Goal: Transaction & Acquisition: Purchase product/service

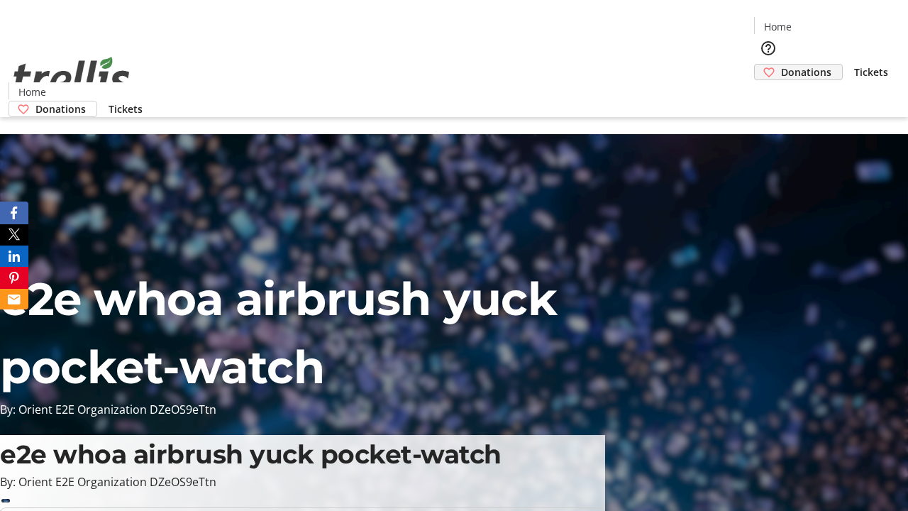
click at [781, 65] on span "Donations" at bounding box center [806, 72] width 50 height 15
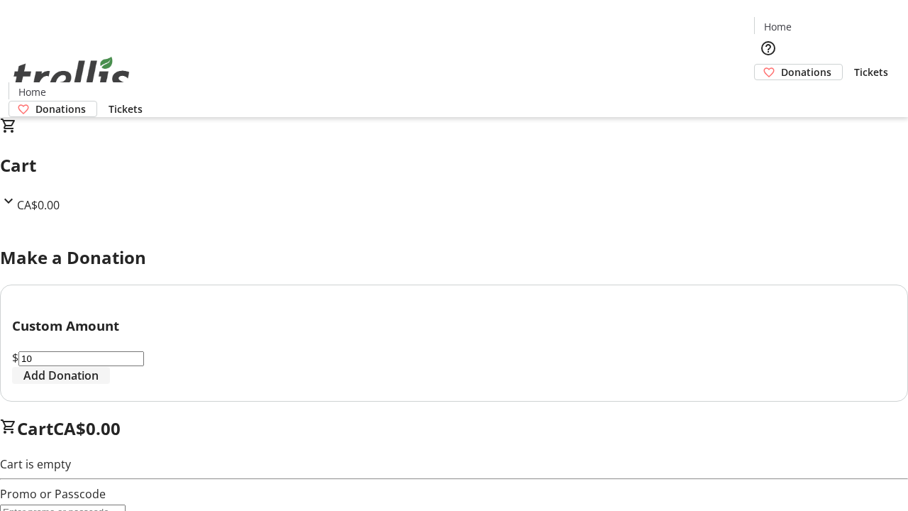
click at [99, 384] on span "Add Donation" at bounding box center [60, 375] width 75 height 17
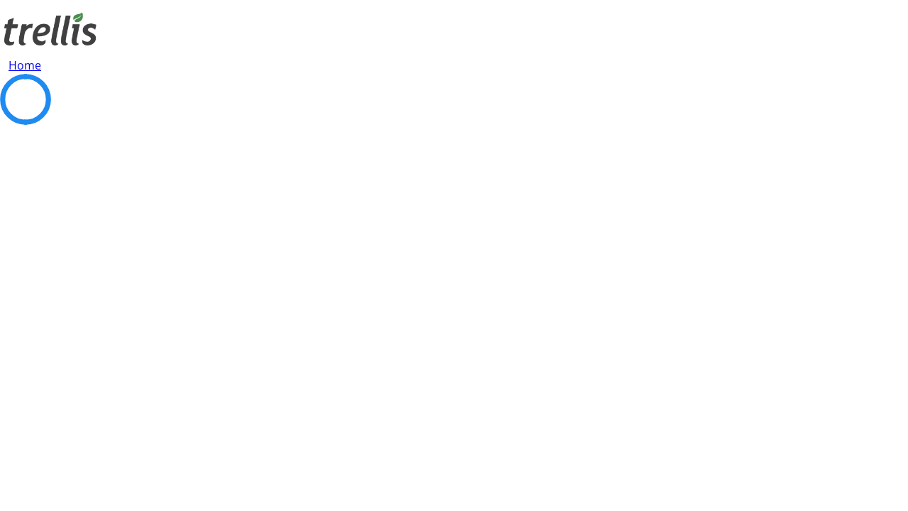
select select "CA"
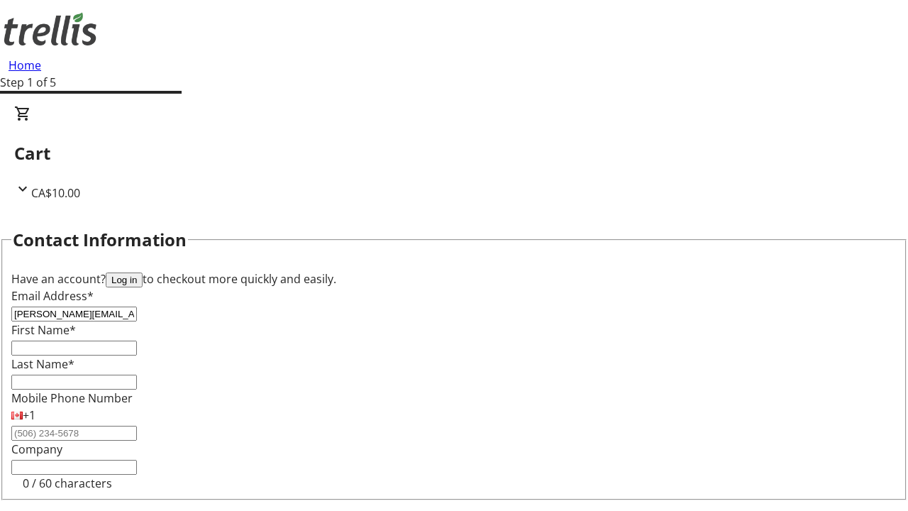
type input "[PERSON_NAME][EMAIL_ADDRESS][DOMAIN_NAME]"
type input "[GEOGRAPHIC_DATA]"
type input "[PERSON_NAME]"
type input "[STREET_ADDRESS][PERSON_NAME]"
type input "Kelowna"
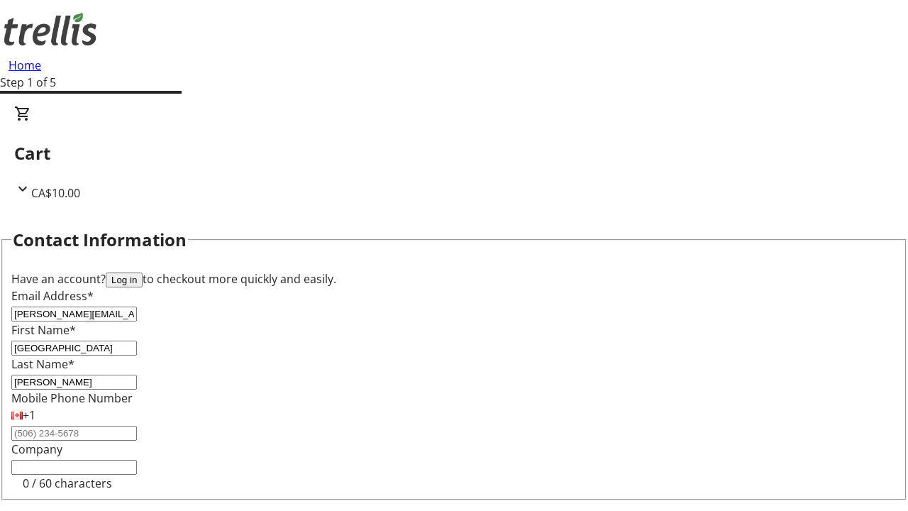
select select "BC"
type input "Kelowna"
type input "V1Y 0C2"
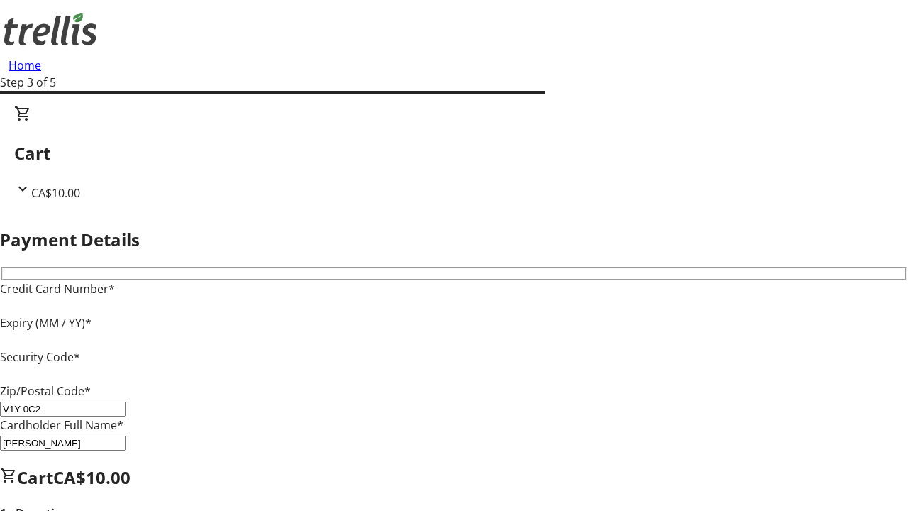
type input "V1Y 0C2"
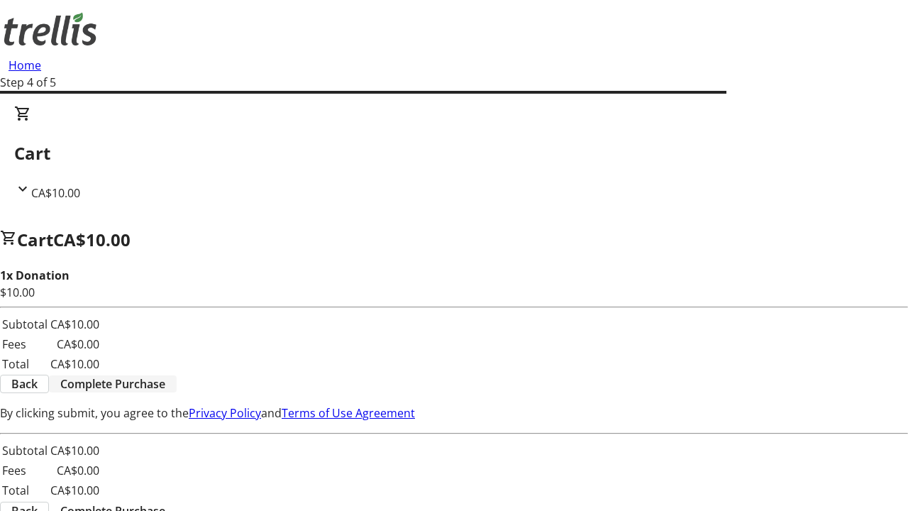
click at [165, 375] on span "Complete Purchase" at bounding box center [112, 383] width 105 height 17
